Goal: Task Accomplishment & Management: Complete application form

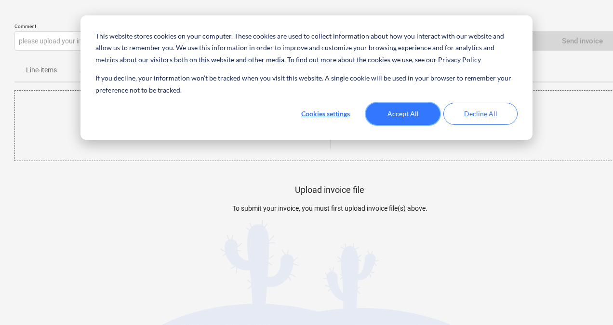
click at [393, 117] on button "Accept All" at bounding box center [403, 114] width 74 height 22
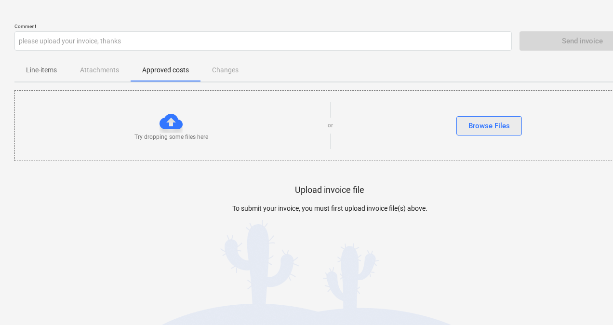
click at [472, 127] on div "Browse Files" at bounding box center [488, 125] width 41 height 13
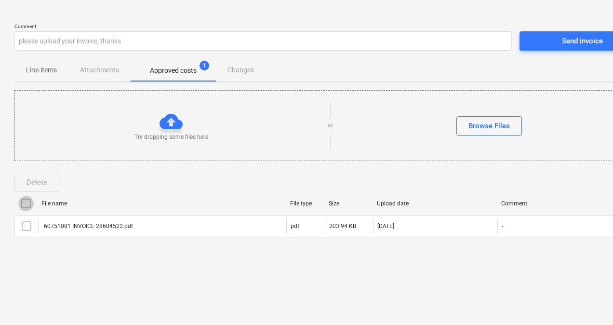
click at [26, 200] on input "checkbox" at bounding box center [25, 203] width 15 height 15
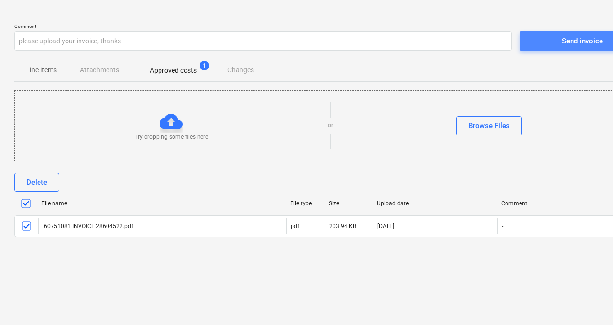
click at [544, 40] on span "Send invoice" at bounding box center [582, 41] width 102 height 13
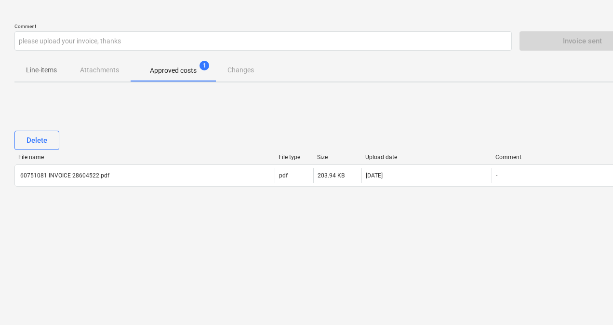
click at [176, 74] on p "Approved costs" at bounding box center [173, 71] width 47 height 10
click at [43, 67] on p "Line-items" at bounding box center [41, 70] width 31 height 10
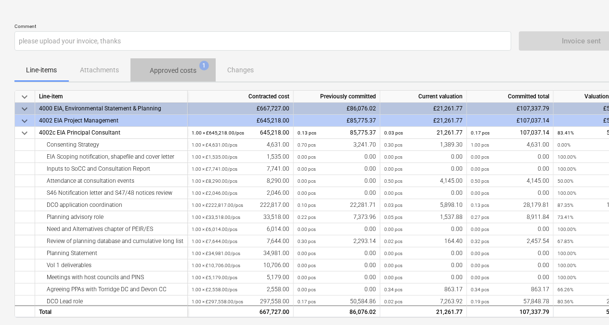
click at [175, 70] on p "Approved costs" at bounding box center [173, 71] width 47 height 10
